Goal: Information Seeking & Learning: Learn about a topic

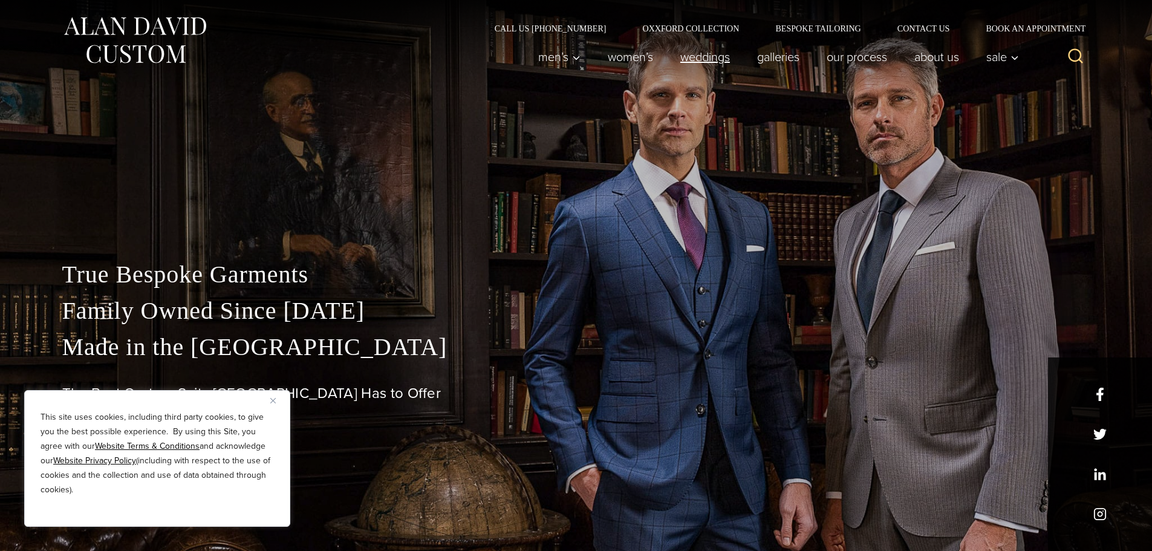
click at [696, 48] on link "weddings" at bounding box center [705, 57] width 77 height 24
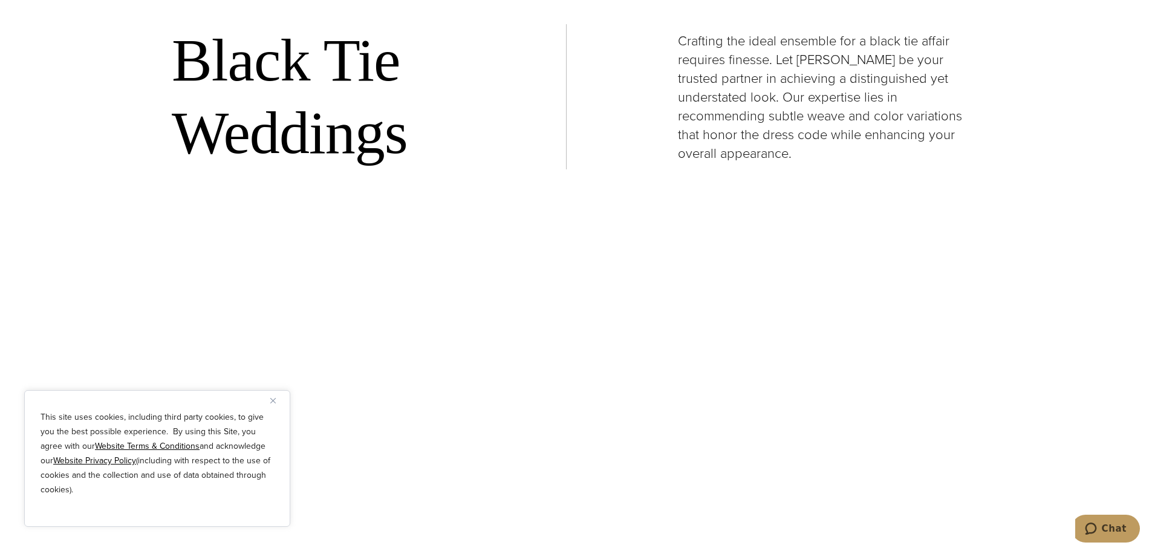
scroll to position [1270, 0]
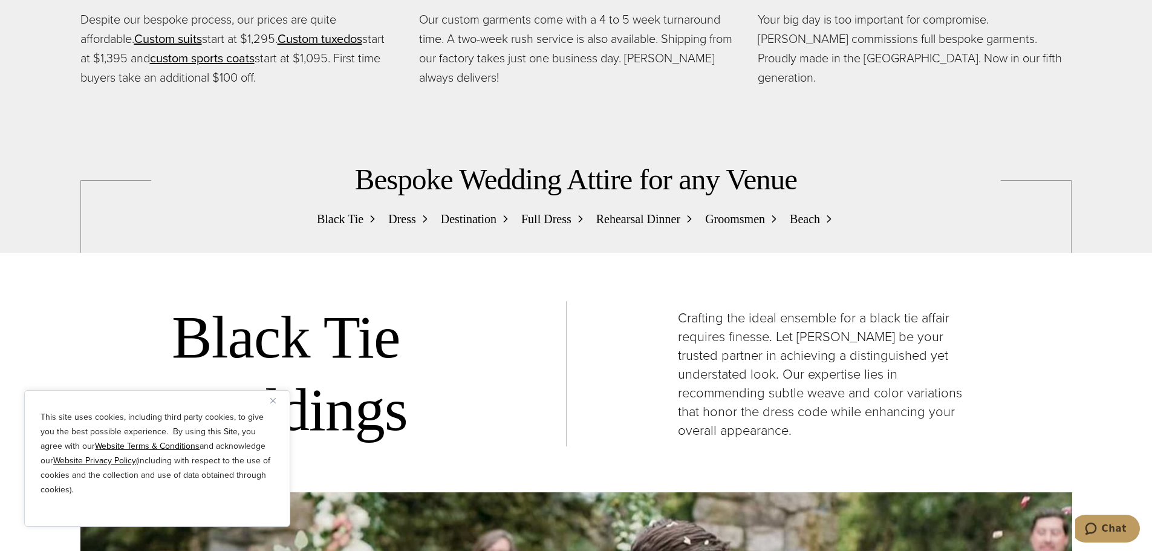
click at [340, 217] on span "Black Tie" at bounding box center [340, 218] width 47 height 19
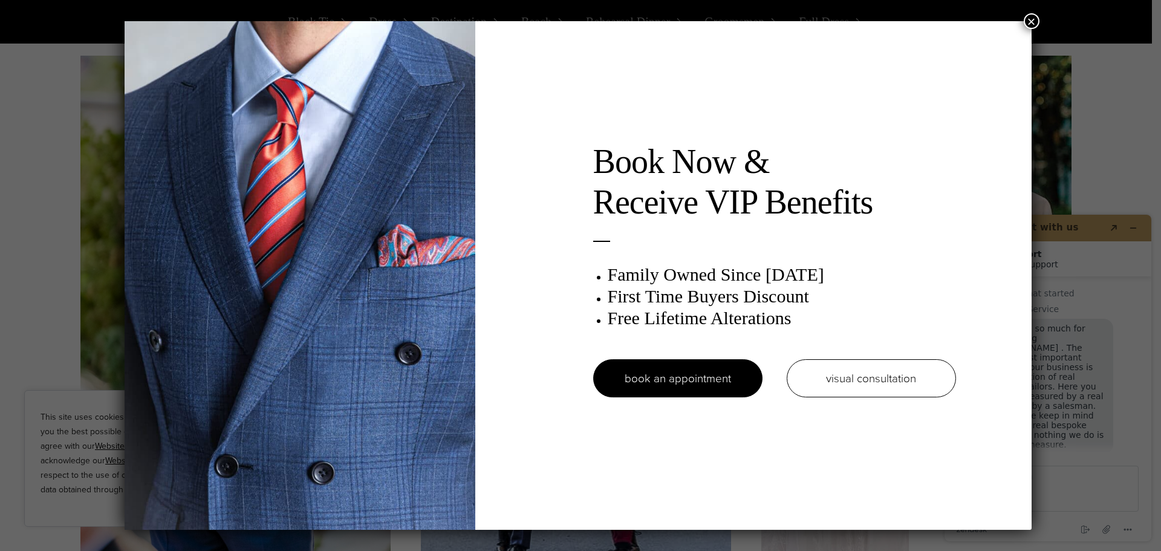
click at [1036, 25] on button "×" at bounding box center [1032, 21] width 16 height 16
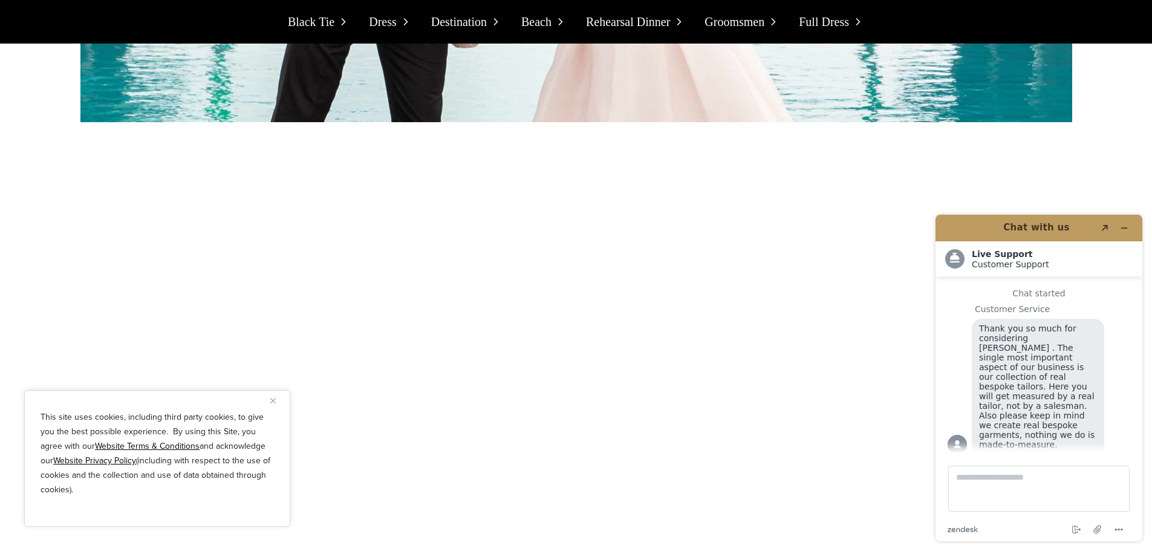
scroll to position [7771, 0]
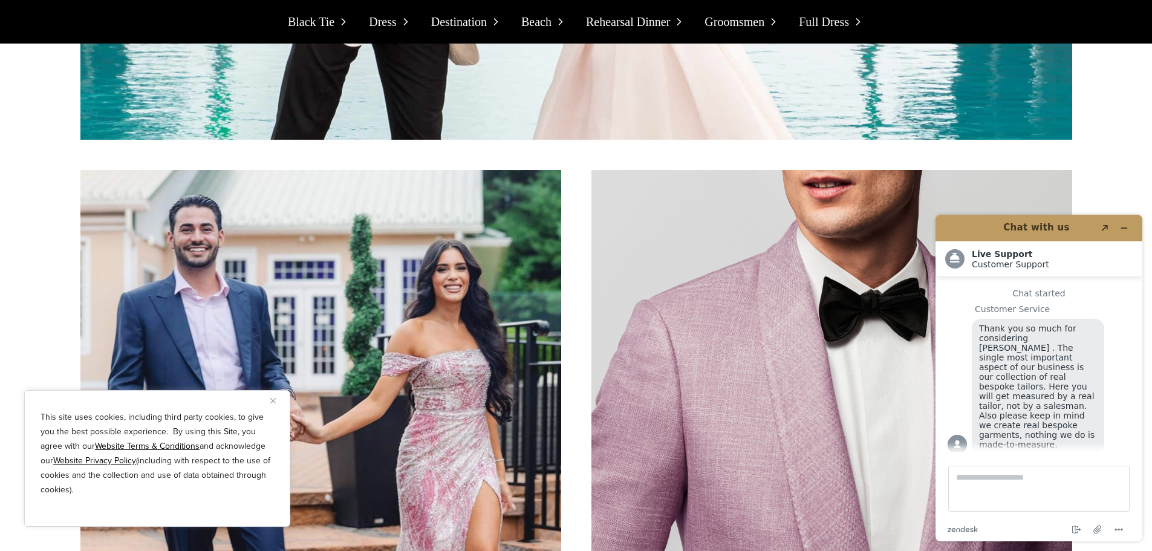
click at [274, 400] on img "Close" at bounding box center [272, 400] width 5 height 5
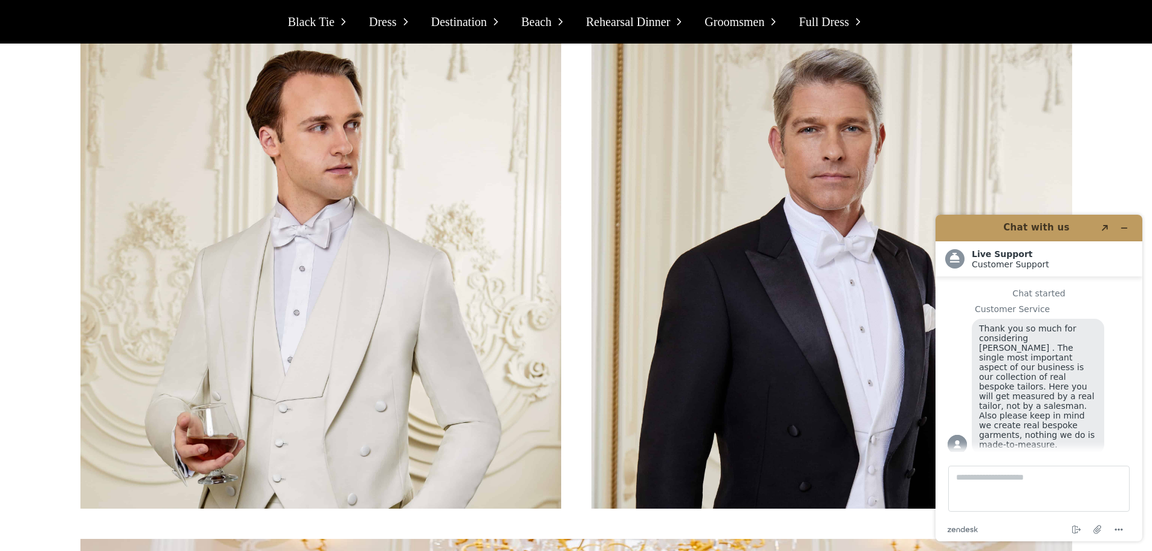
scroll to position [10614, 0]
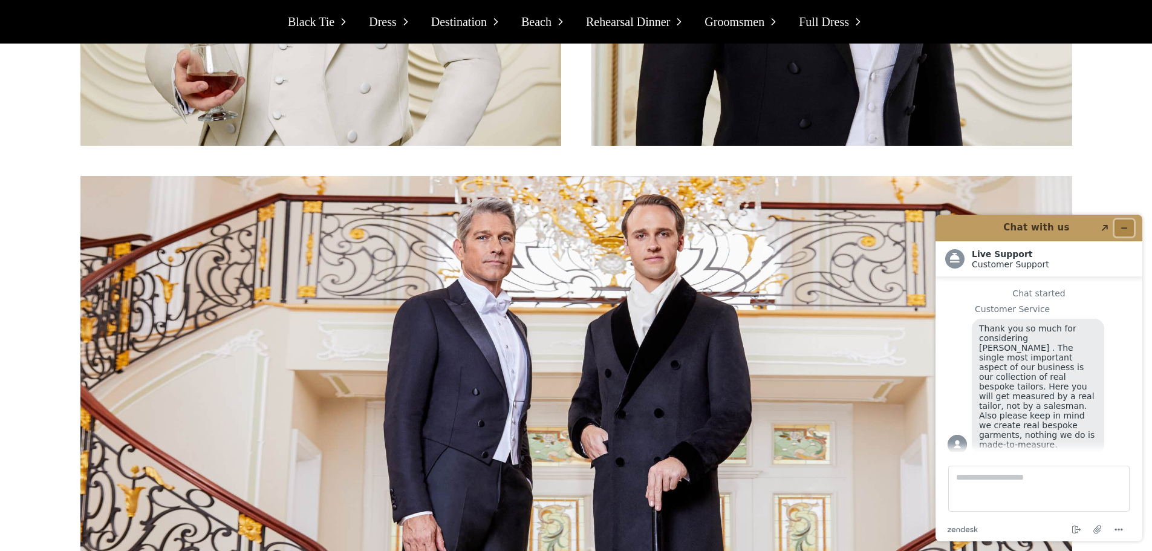
click at [1130, 230] on button "Minimize widget" at bounding box center [1124, 228] width 19 height 17
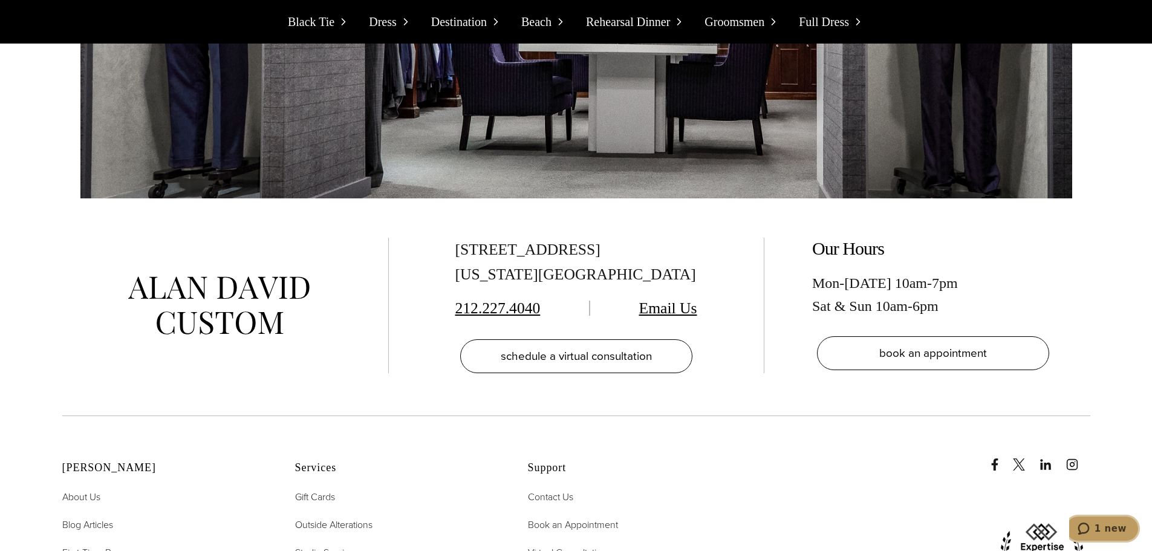
scroll to position [13699, 0]
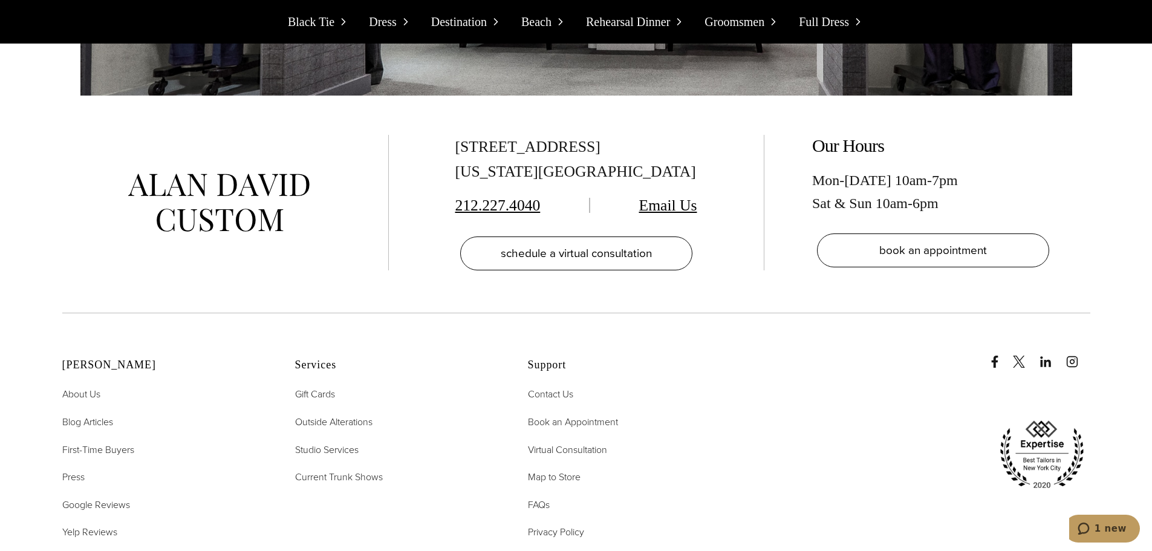
click at [317, 22] on span "Black Tie" at bounding box center [311, 21] width 47 height 19
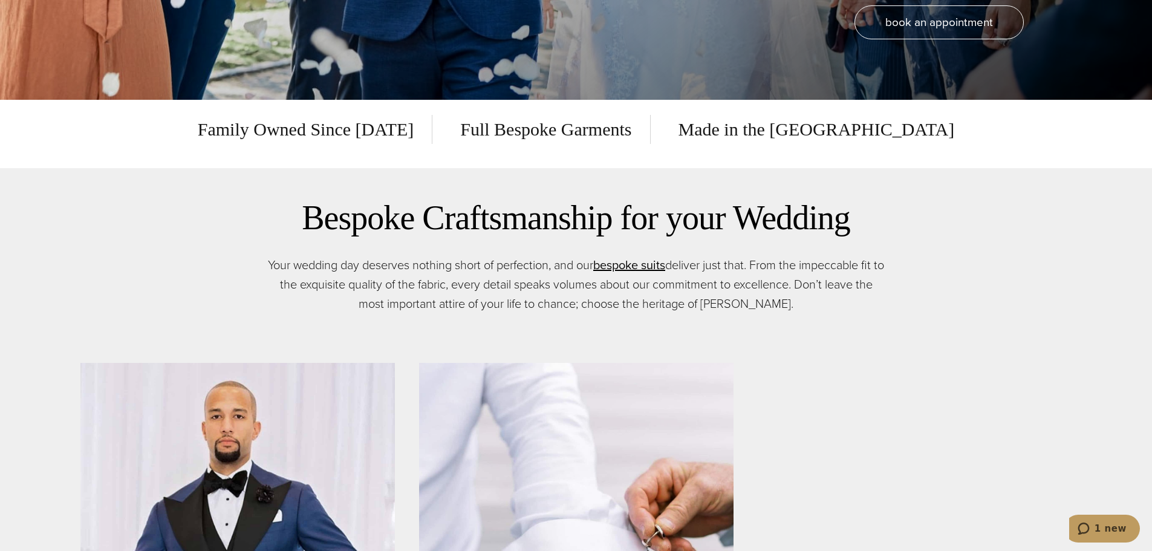
scroll to position [0, 0]
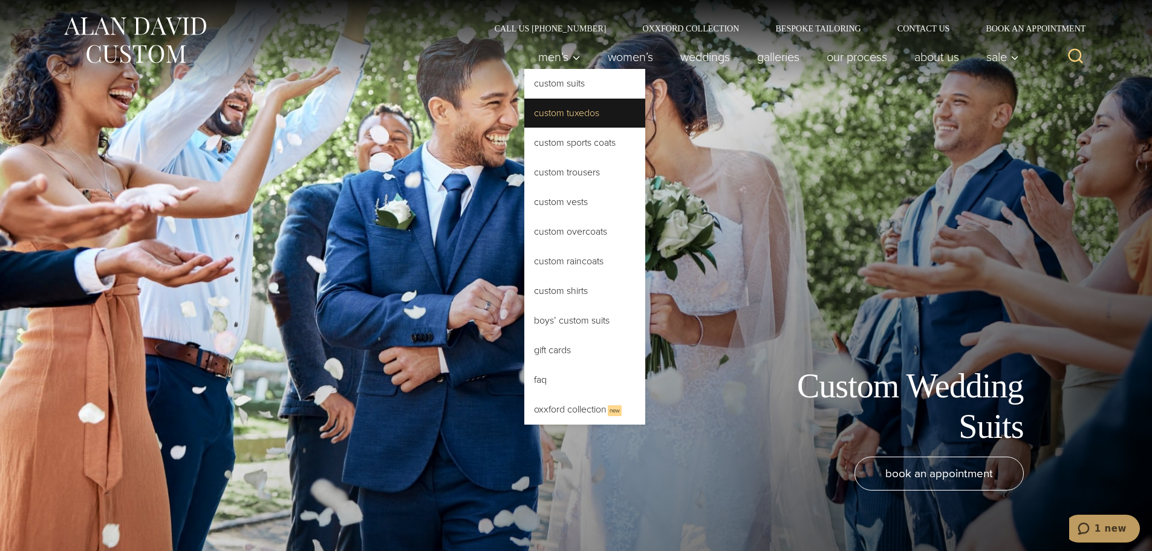
click at [564, 105] on link "Custom Tuxedos" at bounding box center [584, 113] width 121 height 29
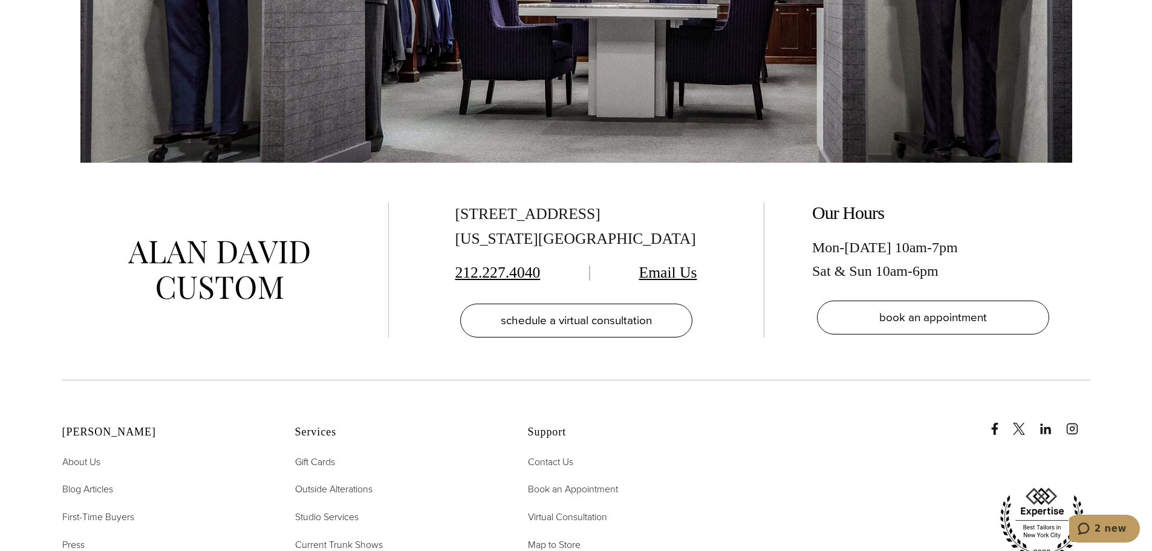
scroll to position [7864, 0]
